Goal: Task Accomplishment & Management: Use online tool/utility

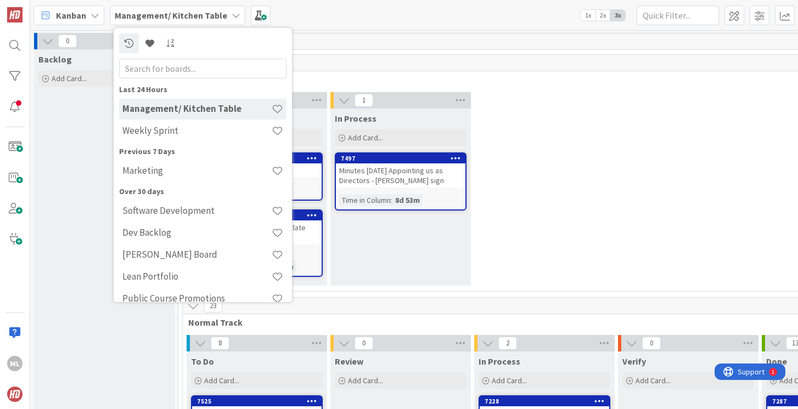
scroll to position [224, 246]
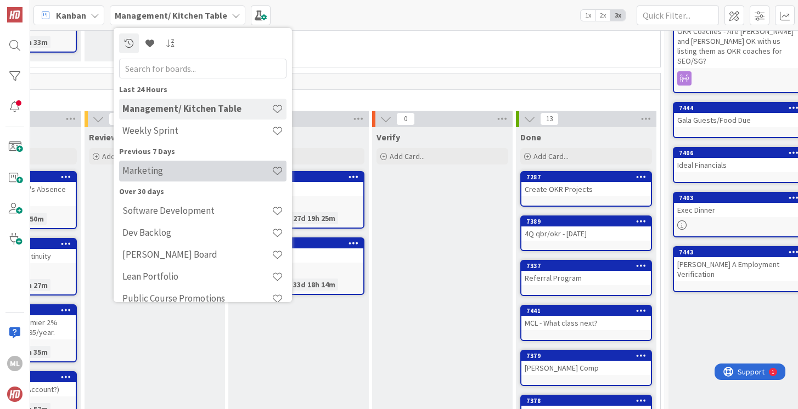
click at [145, 168] on h4 "Marketing" at bounding box center [196, 170] width 149 height 11
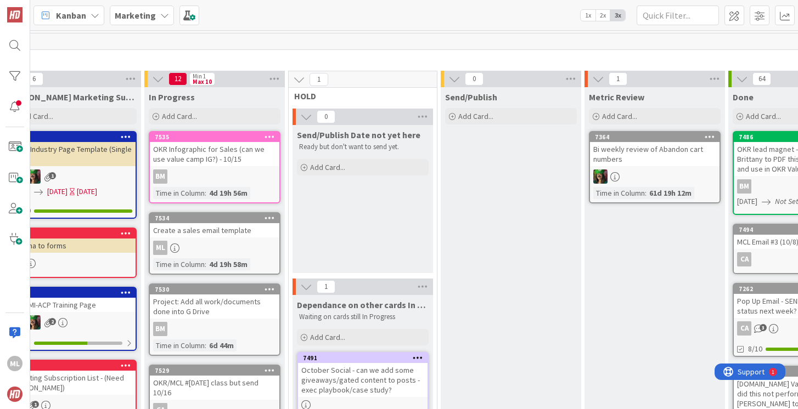
scroll to position [0, 351]
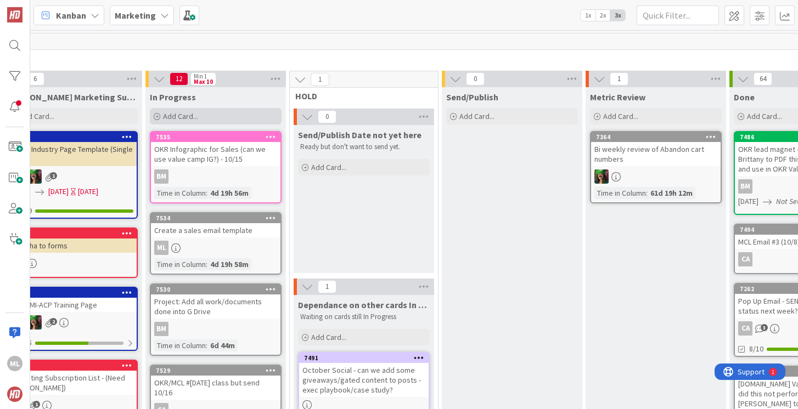
click at [188, 116] on span "Add Card..." at bounding box center [180, 116] width 35 height 10
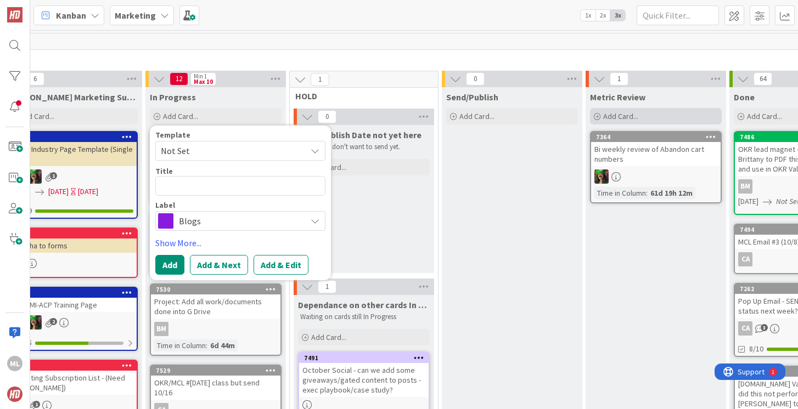
click at [639, 117] on div "Add Card..." at bounding box center [656, 116] width 132 height 16
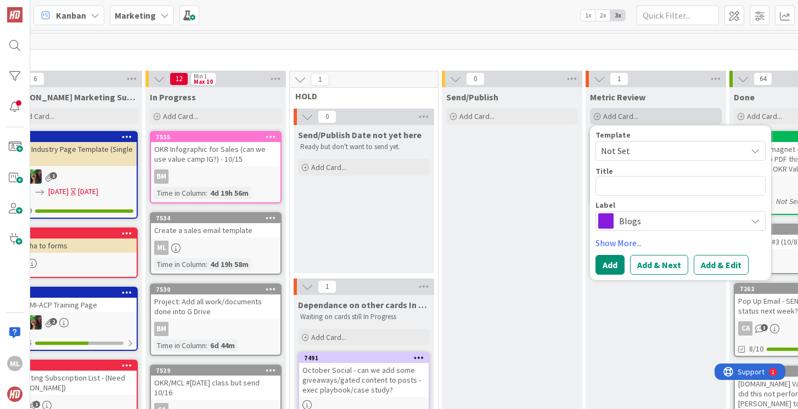
type textarea "x"
type textarea "O"
type textarea "x"
type textarea "OK"
type textarea "x"
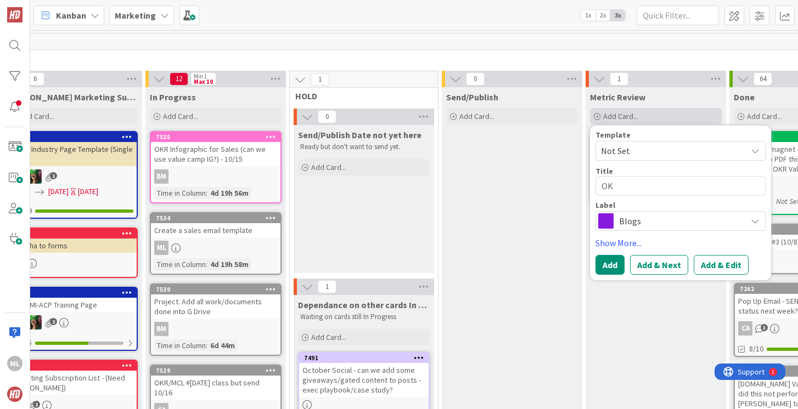
type textarea "OKR"
type textarea "x"
type textarea "OKR"
type textarea "x"
type textarea "OKR M"
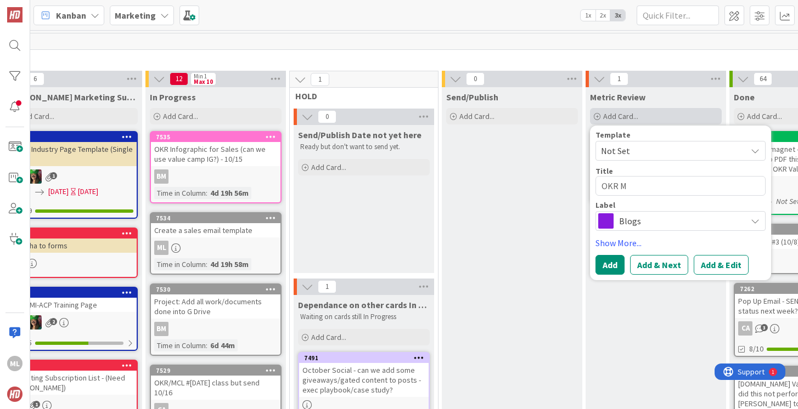
type textarea "x"
type textarea "OKR MC"
type textarea "x"
type textarea "OKR MCL"
type textarea "x"
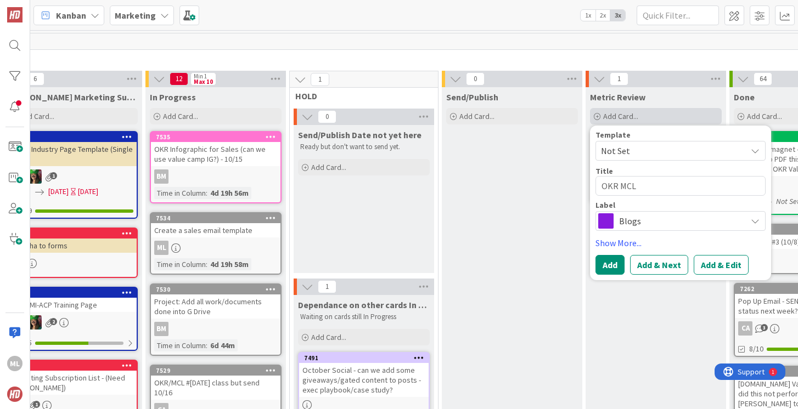
type textarea "OKR MCL"
type textarea "x"
type textarea "OKR MCL C"
type textarea "x"
type textarea "OKR MCL Co"
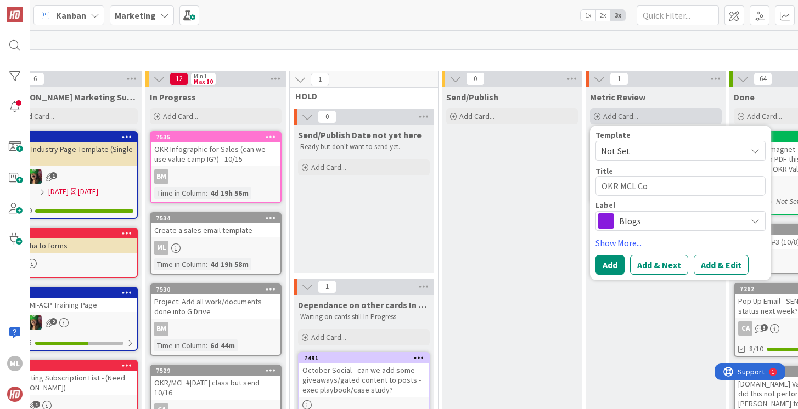
type textarea "x"
type textarea "OKR MCL Cou"
type textarea "x"
type textarea "OKR MCL Cour"
type textarea "x"
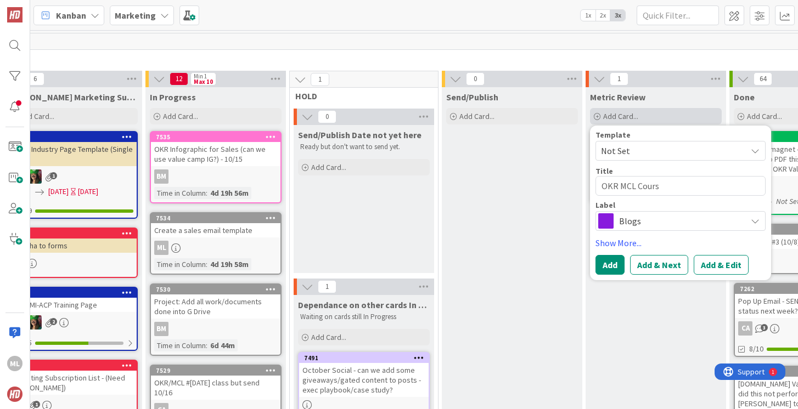
type textarea "OKR MCL Course"
type textarea "x"
type textarea "OKR MCL Course"
type textarea "x"
type textarea "OKR MCL Course R"
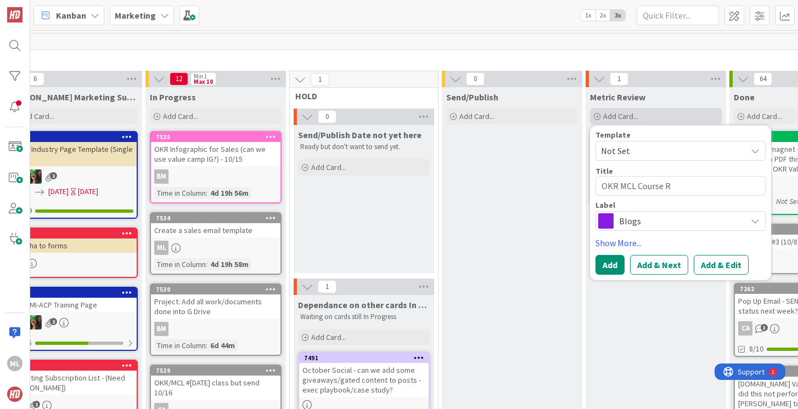
type textarea "x"
type textarea "OKR MCL Course Re"
type textarea "x"
type textarea "OKR MCL Course Res"
type textarea "x"
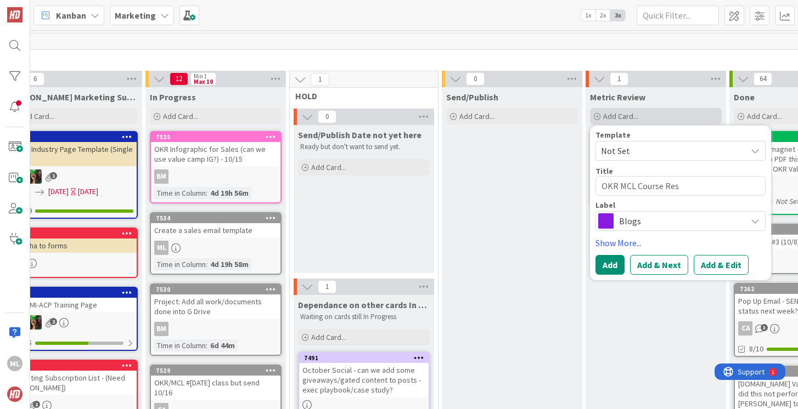
type textarea "OKR MCL Course Resu"
type textarea "x"
type textarea "OKR MCL Course Resul"
type textarea "x"
type textarea "OKR MCL Course Result"
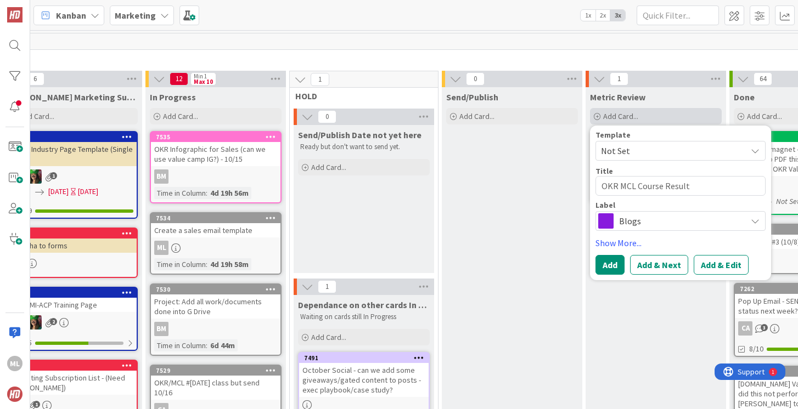
type textarea "x"
type textarea "OKR MCL Course Result"
type textarea "x"
type textarea "OKR MCL Course Result R"
type textarea "x"
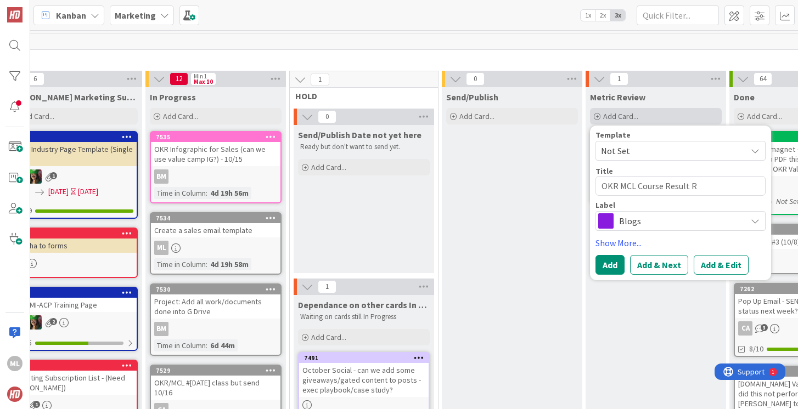
type textarea "OKR MCL Course Result Re"
type textarea "x"
type textarea "OKR MCL Course Result Rev"
type textarea "x"
type textarea "OKR MCL Course Result Revi"
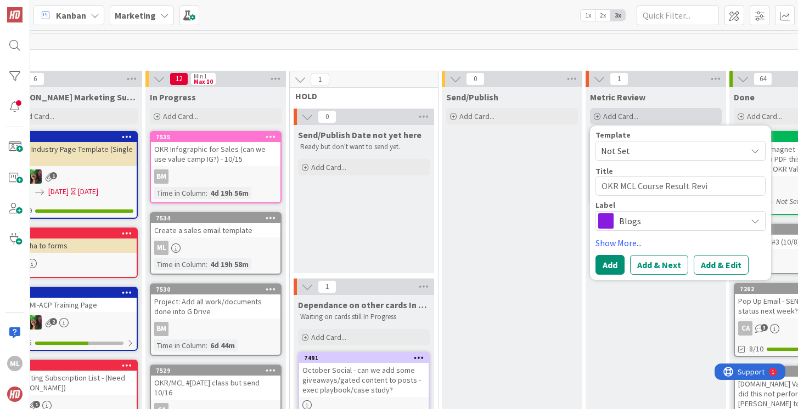
type textarea "x"
type textarea "OKR MCL Course Result Revie"
type textarea "x"
type textarea "OKR MCL Course Result Review"
type textarea "x"
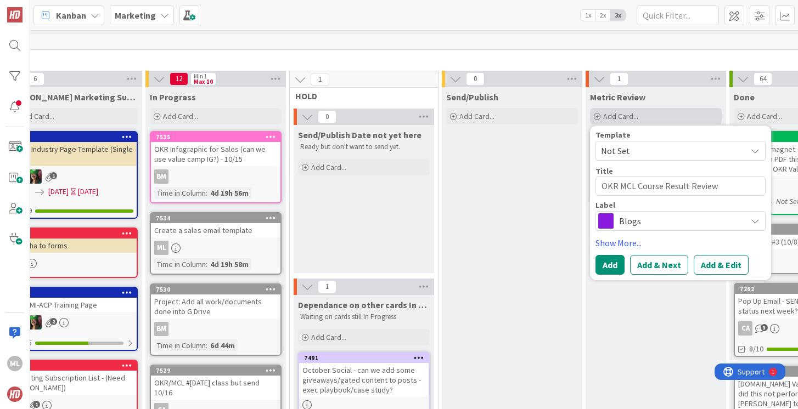
type textarea "OKR MCL Course Result Review"
type textarea "x"
type textarea "OKR MCL Course Result Review -"
type textarea "x"
type textarea "OKR MCL Course Result Review -"
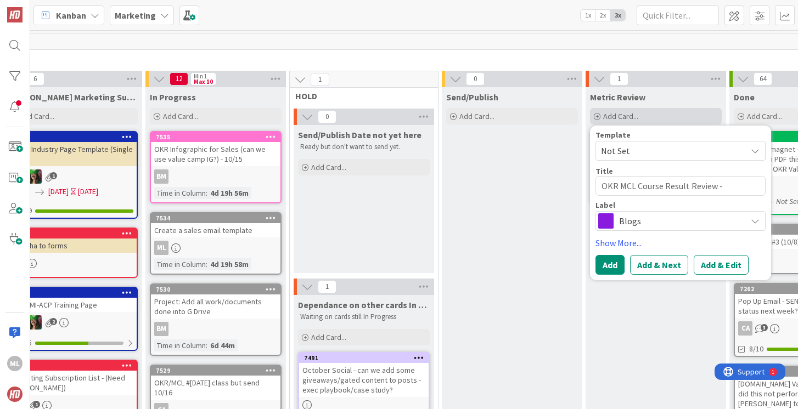
type textarea "x"
type textarea "OKR MCL Course Result Review - a"
type textarea "x"
type textarea "OKR MCL Course Result Review - an"
type textarea "x"
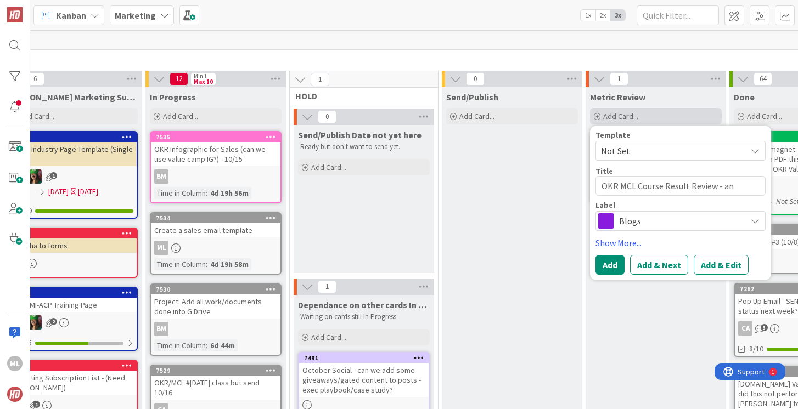
type textarea "OKR MCL Course Result Review - any"
type textarea "x"
type textarea "OKR MCL Course Result Review - anym"
type textarea "x"
type textarea "OKR MCL Course Result Review - anymor"
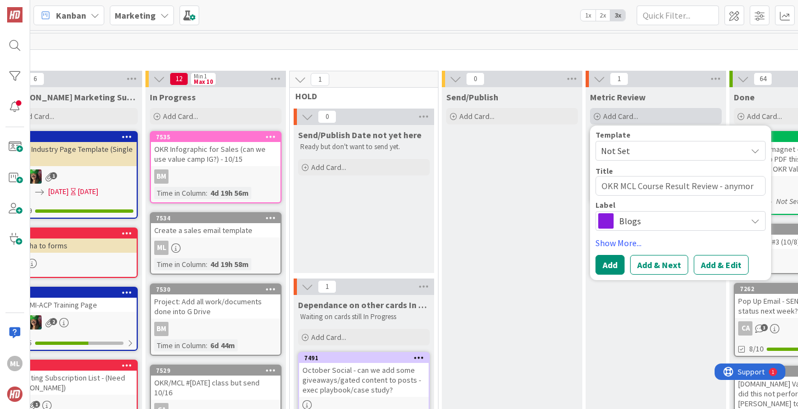
type textarea "x"
type textarea "OKR MCL Course Result Review - anymore"
type textarea "x"
type textarea "OKR MCL Course Result Review - anymore"
type textarea "x"
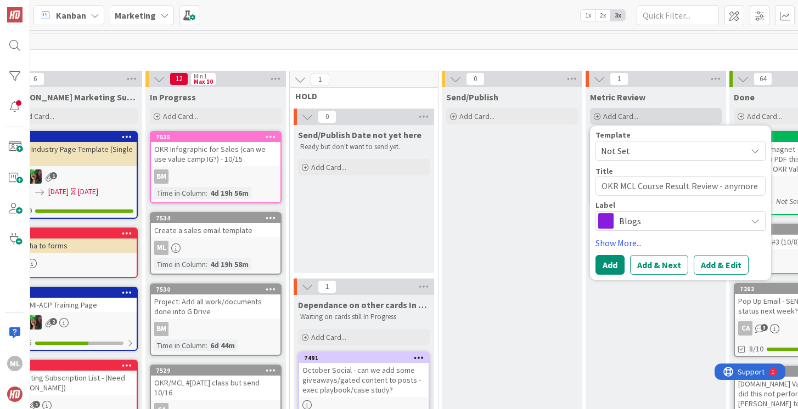
type textarea "OKR MCL Course Result Review - anymore p"
type textarea "x"
type textarea "OKR MCL Course Result Review - anymore pe"
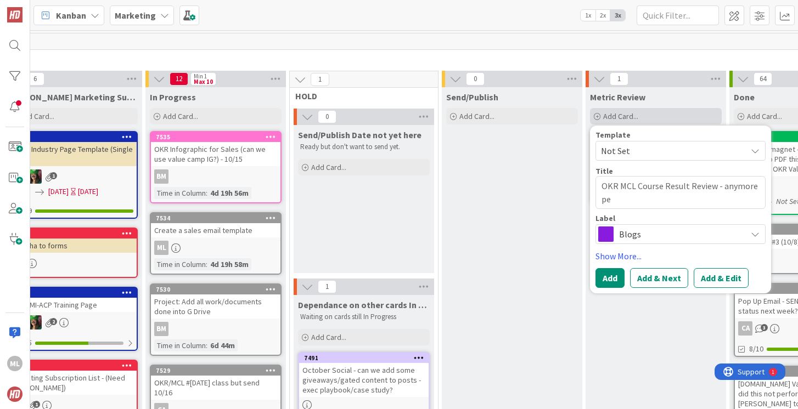
type textarea "x"
type textarea "OKR MCL Course Result Review - anymore peo"
type textarea "x"
type textarea "OKR MCL Course Result Review - anymore peop"
type textarea "x"
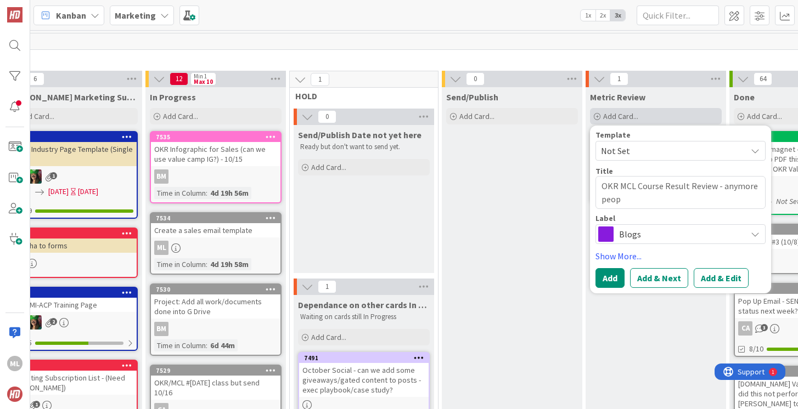
type textarea "OKR MCL Course Result Review - anymore peopl"
type textarea "x"
type textarea "OKR MCL Course Result Review - anymore people"
type textarea "x"
type textarea "OKR MCL Course Result Review - anymore people"
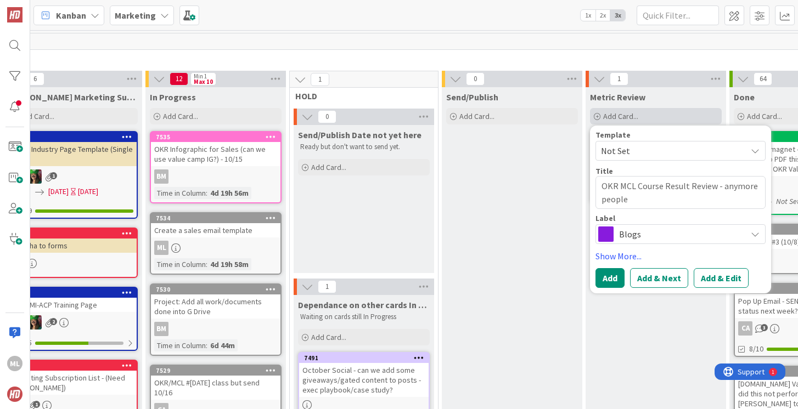
type textarea "x"
type textarea "OKR MCL Course Result Review - anymore people t"
type textarea "x"
type textarea "OKR MCL Course Result Review - anymore people tak"
type textarea "x"
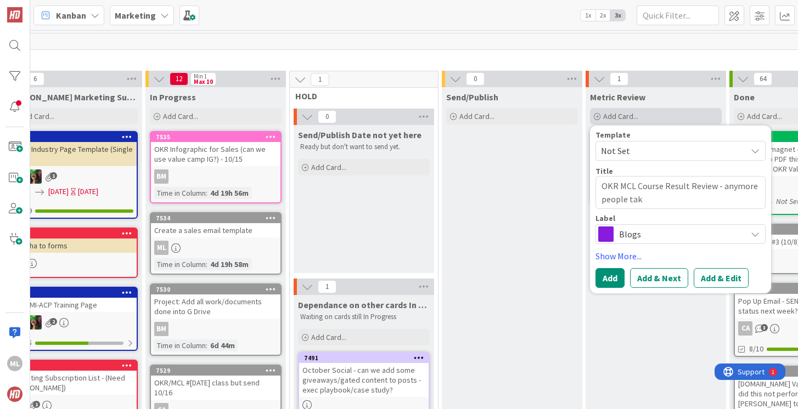
type textarea "OKR MCL Course Result Review - anymore people take"
type textarea "x"
type textarea "OKR MCL Course Result Review - anymore people take"
type textarea "x"
type textarea "OKR MCL Course Result Review - anymore people take th"
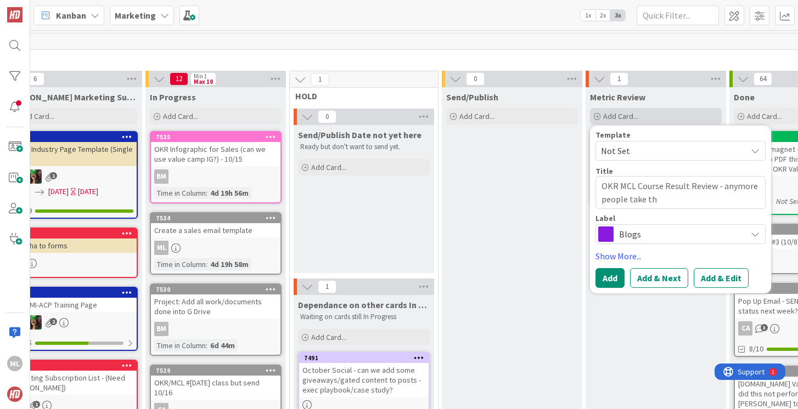
type textarea "x"
type textarea "OKR MCL Course Result Review - anymore people take the"
type textarea "x"
type textarea "OKR MCL Course Result Review - anymore people take the"
type textarea "x"
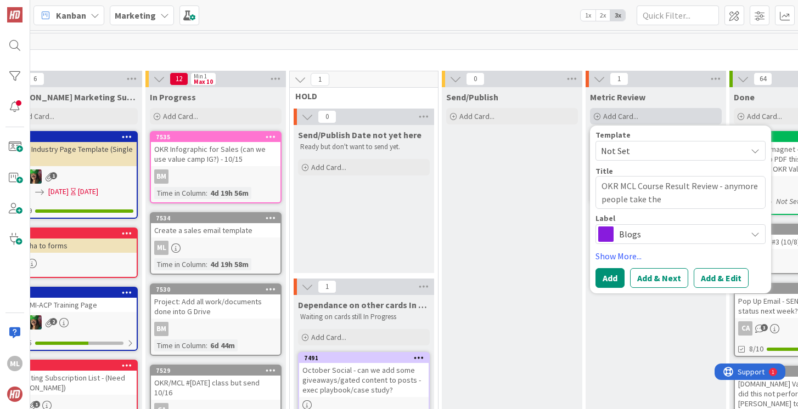
type textarea "OKR MCL Course Result Review - anymore people take the c"
type textarea "x"
type textarea "OKR MCL Course Result Review - anymore people take the cl"
type textarea "x"
type textarea "OKR MCL Course Result Review - anymore people take the clas"
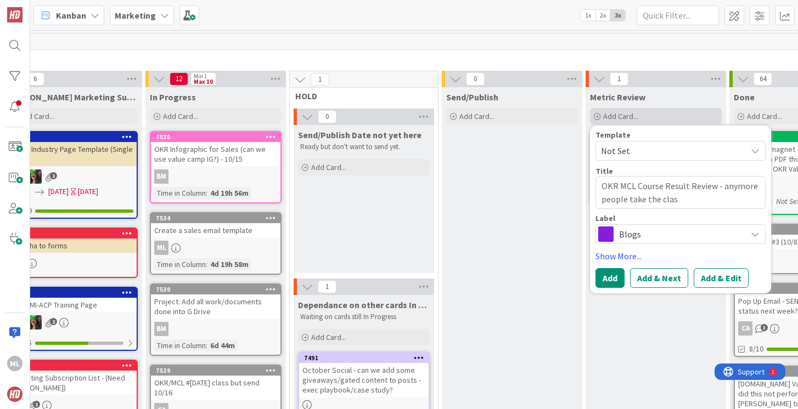
type textarea "x"
type textarea "OKR MCL Course Result Review - anymore people take the class"
type textarea "x"
type textarea "OKR MCL Course Result Review - anymore people take the class"
type textarea "x"
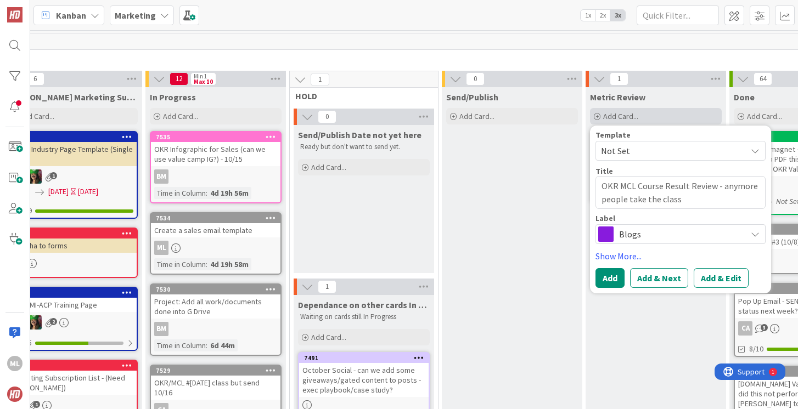
type textarea "OKR MCL Course Result Review - anymore people take the class a"
type textarea "x"
type textarea "OKR MCL Course Result Review - anymore people take the class and"
type textarea "x"
type textarea "OKR MCL Course Result Review - anymore people take the class and"
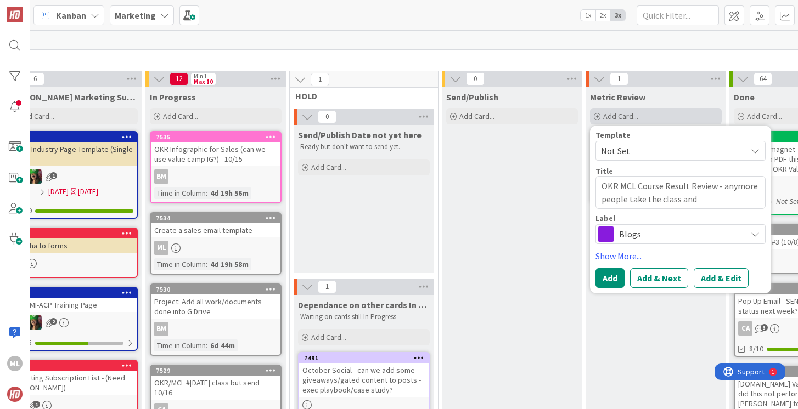
type textarea "x"
type textarea "OKR MCL Course Result Review - anymore people take the class and h"
type textarea "x"
type textarea "OKR MCL Course Result Review - anymore people take the class and ho"
type textarea "x"
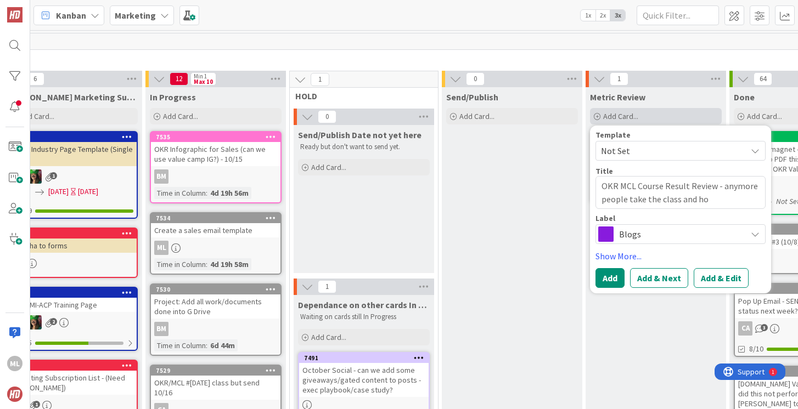
type textarea "OKR MCL Course Result Review - anymore people take the class and how"
type textarea "x"
type textarea "OKR MCL Course Result Review - anymore people take the class and how"
type textarea "x"
type textarea "OKR MCL Course Result Review - anymore people take the class and how to"
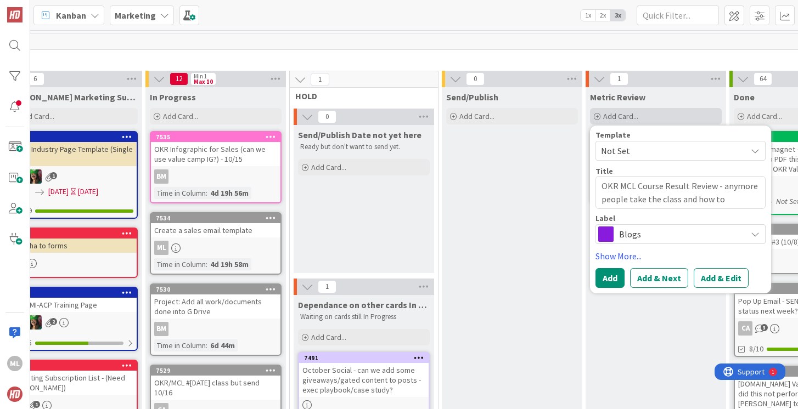
type textarea "x"
type textarea "OKR MCL Course Result Review - anymore people take the class and how to"
type textarea "x"
type textarea "OKR MCL Course Result Review - anymore people take the class and how to h"
type textarea "x"
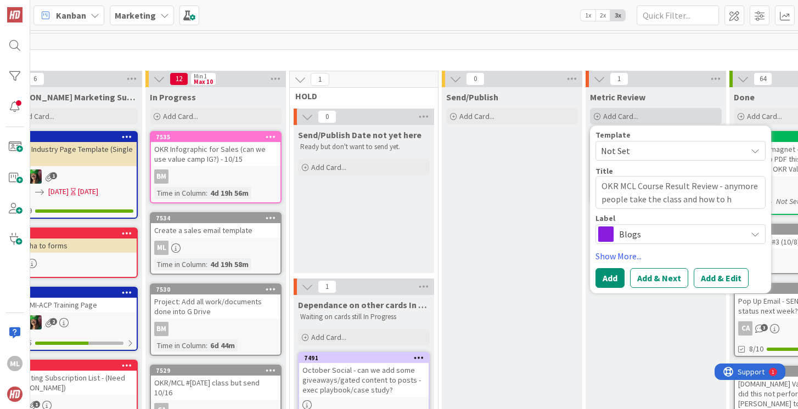
type textarea "OKR MCL Course Result Review - anymore people take the class and how to ha"
type textarea "x"
type textarea "OKR MCL Course Result Review - anymore people take the class and how to han"
type textarea "x"
type textarea "OKR MCL Course Result Review - anymore people take the class and how to hand"
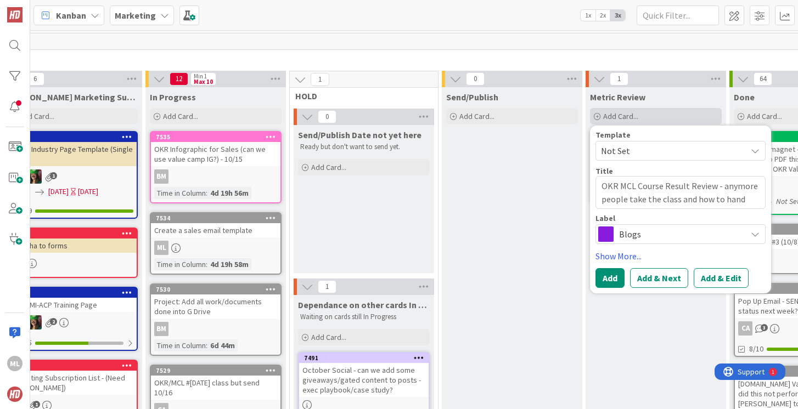
type textarea "x"
type textarea "OKR MCL Course Result Review - anymore people take the class and how to handl"
type textarea "x"
type textarea "OKR MCL Course Result Review - anymore people take the class and how to handle"
type textarea "x"
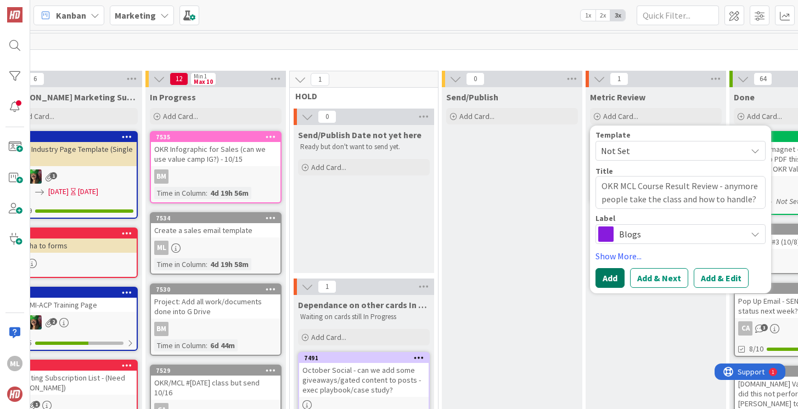
type textarea "OKR MCL Course Result Review - anymore people take the class and how to handle?"
click at [605, 283] on button "Add" at bounding box center [609, 278] width 29 height 20
